Goal: Task Accomplishment & Management: Complete application form

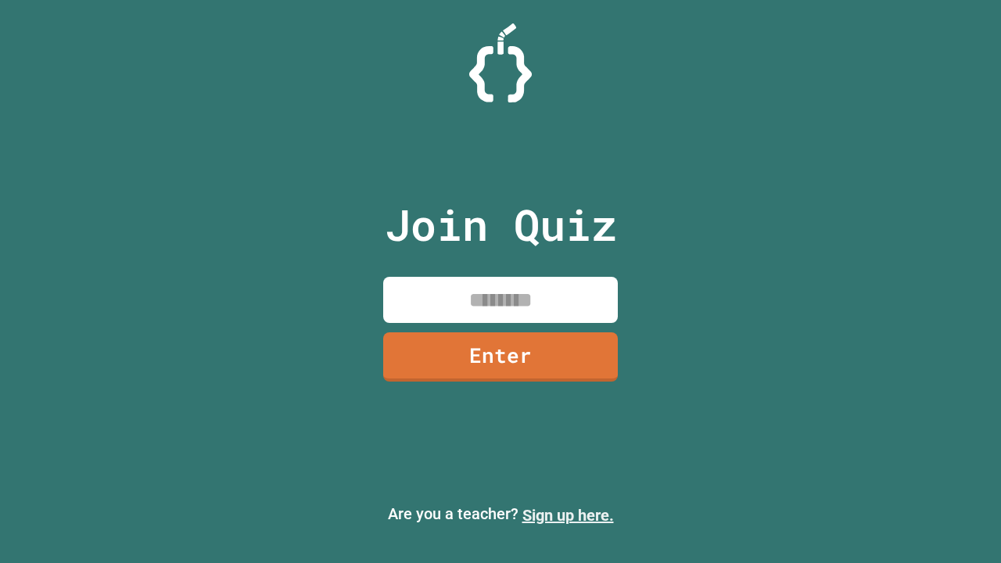
click at [568, 515] on link "Sign up here." at bounding box center [567, 515] width 91 height 19
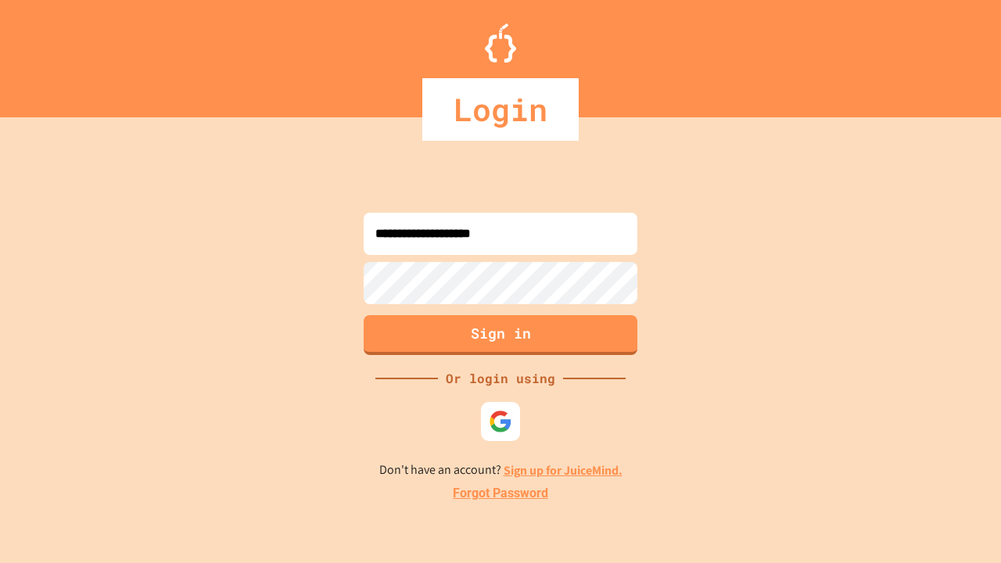
type input "**********"
